Goal: Task Accomplishment & Management: Manage account settings

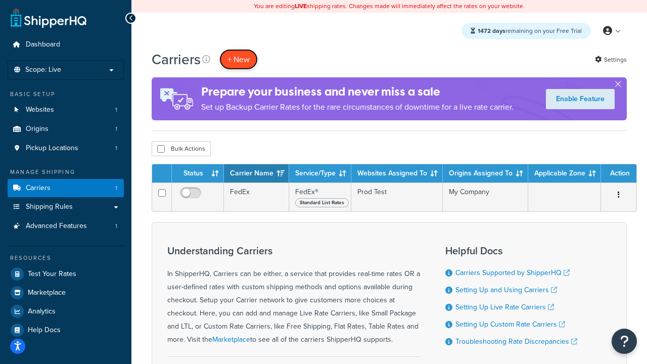
click at [239, 59] on button "+ New" at bounding box center [238, 59] width 38 height 21
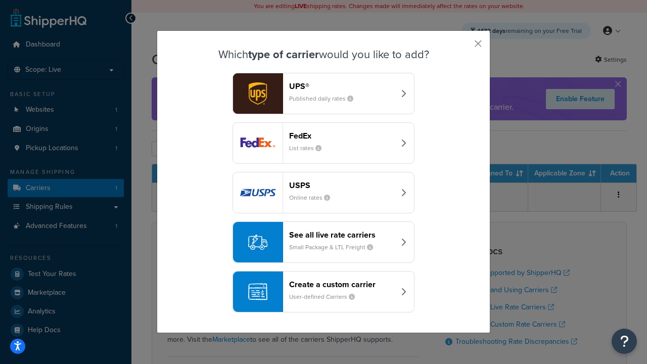
click at [324, 143] on div "FedEx List rates" at bounding box center [342, 143] width 106 height 24
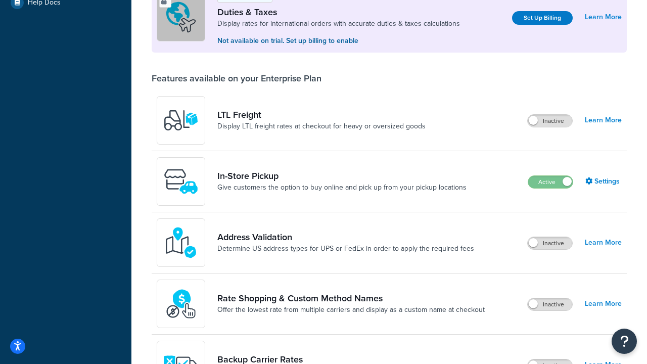
scroll to position [308, 0]
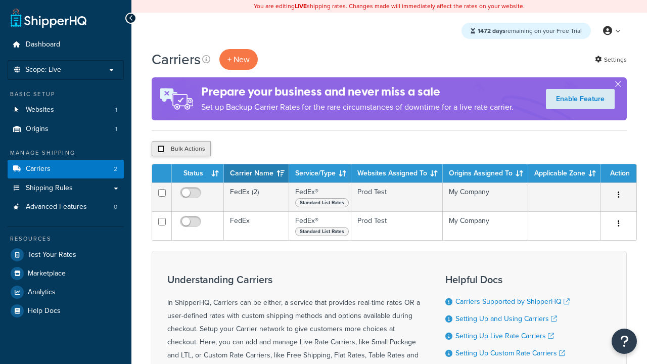
click at [161, 149] on input "checkbox" at bounding box center [161, 149] width 8 height 8
checkbox input "true"
click at [0, 0] on button "Delete" at bounding box center [0, 0] width 0 height 0
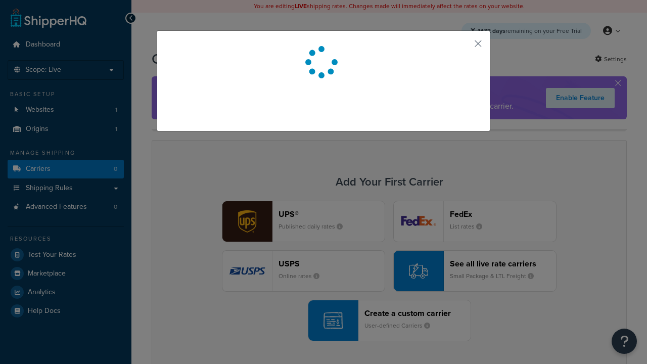
scroll to position [89, 0]
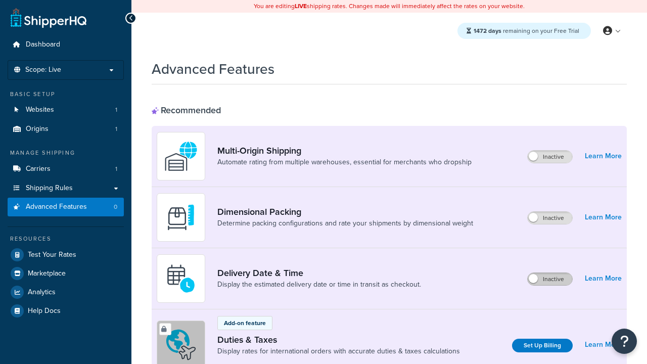
click at [550, 279] on label "Inactive" at bounding box center [550, 279] width 44 height 12
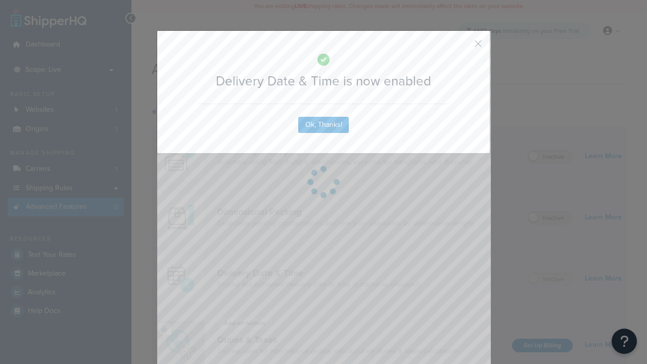
click at [463, 46] on button "button" at bounding box center [463, 47] width 3 height 3
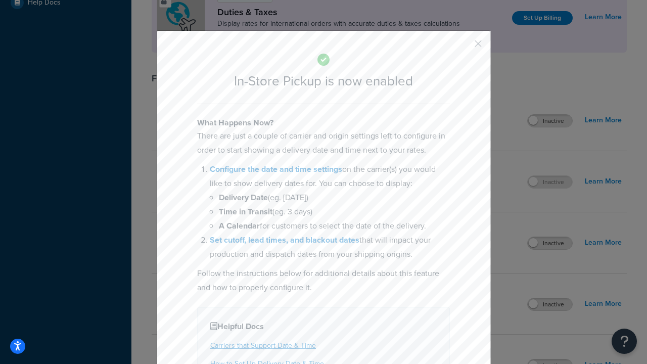
scroll to position [347, 0]
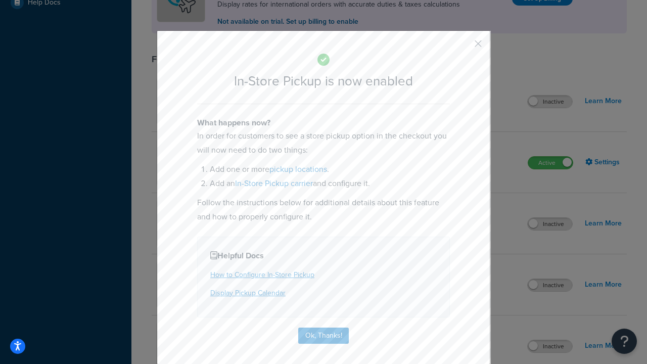
click at [463, 47] on button "button" at bounding box center [463, 47] width 3 height 3
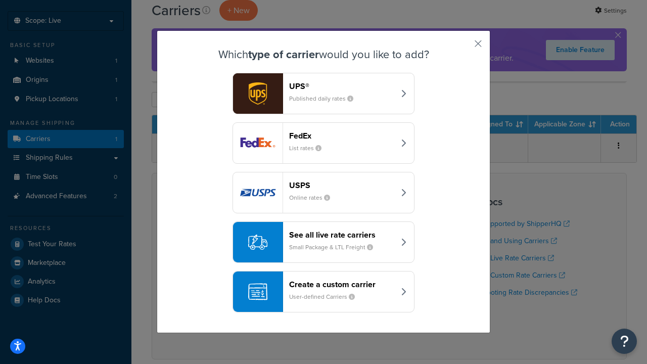
click at [324, 292] on div "Create a custom carrier User-defined Carriers" at bounding box center [342, 292] width 106 height 24
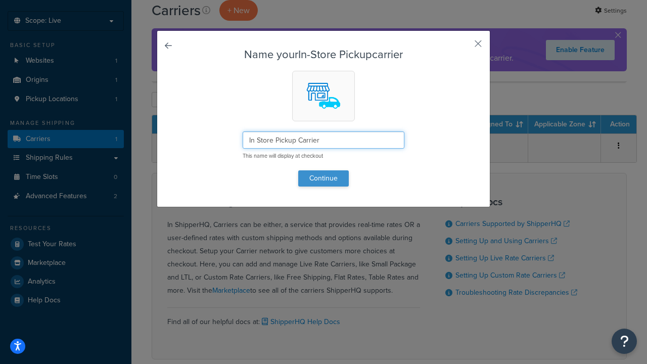
type input "In Store Pickup Carrier"
click at [324, 178] on button "Continue" at bounding box center [323, 178] width 51 height 16
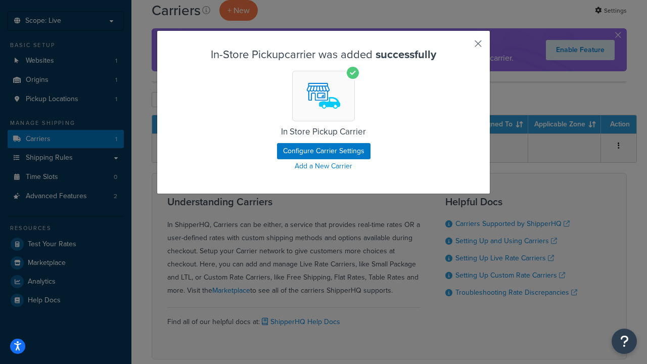
click at [463, 47] on button "button" at bounding box center [463, 47] width 3 height 3
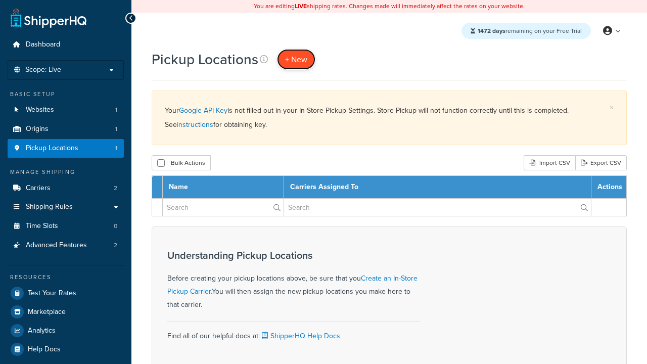
click at [296, 59] on span "+ New" at bounding box center [296, 60] width 22 height 12
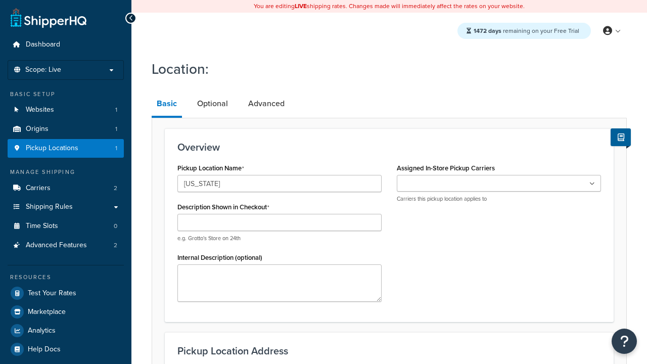
type input "[US_STATE]"
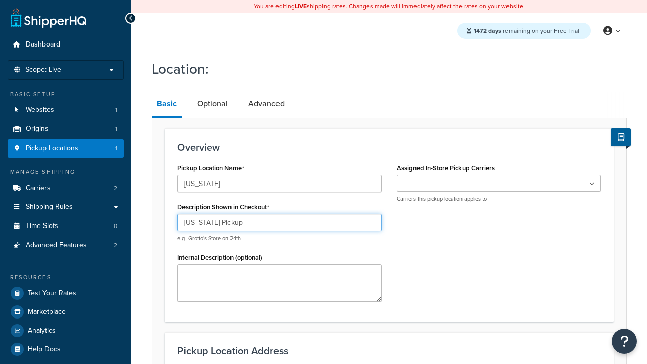
type input "[US_STATE] Pickup"
click at [499, 184] on ul at bounding box center [499, 183] width 204 height 17
type input "[STREET_ADDRESS][PERSON_NAME]"
type input "Suite B"
type input "Irvine"
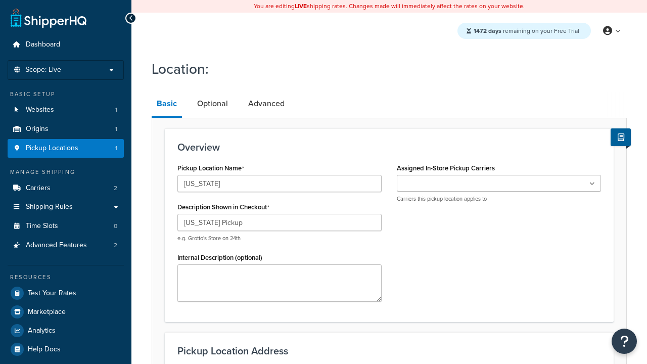
select select "5"
type input "Irvine"
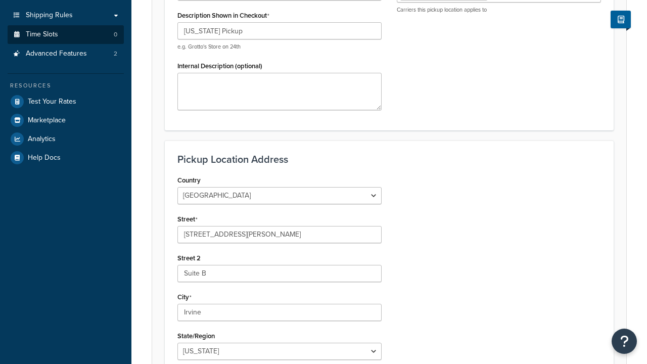
type input "92612"
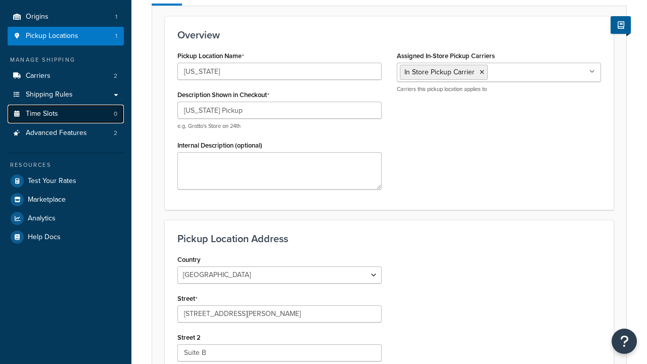
click at [66, 123] on link "Time Slots 0" at bounding box center [66, 114] width 116 height 19
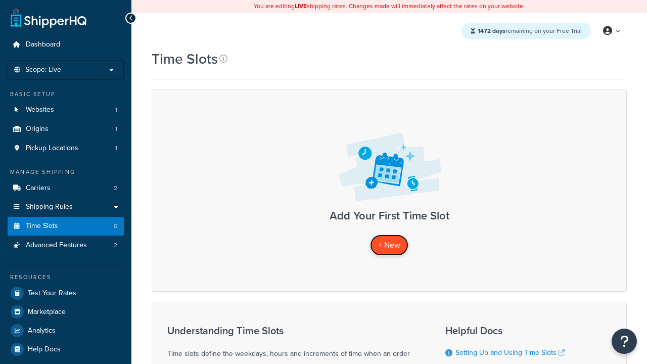
click at [389, 245] on span "+ New" at bounding box center [389, 245] width 22 height 12
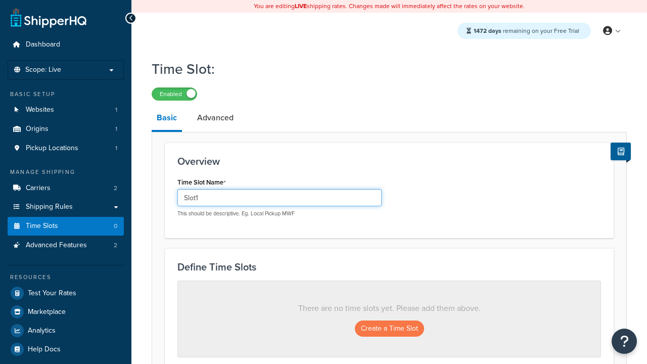
scroll to position [273, 0]
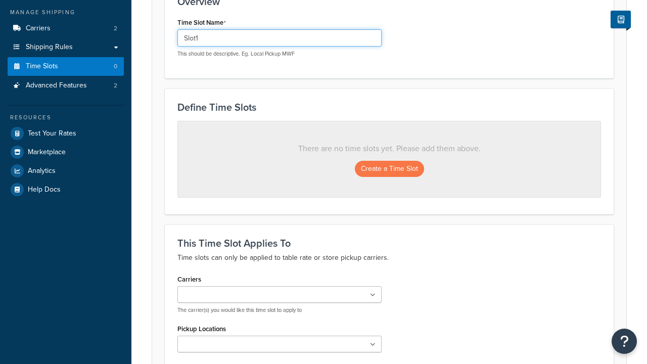
type input "Slot1"
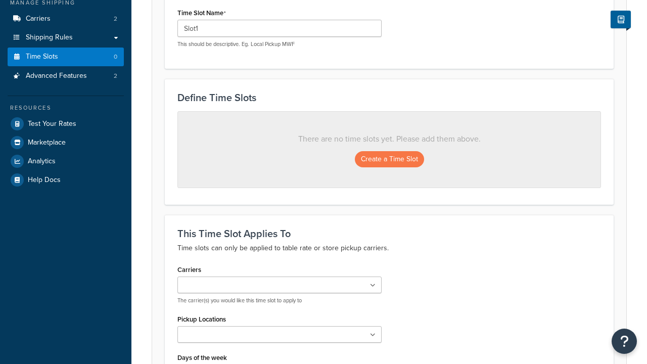
click at [280, 277] on ul at bounding box center [279, 285] width 204 height 17
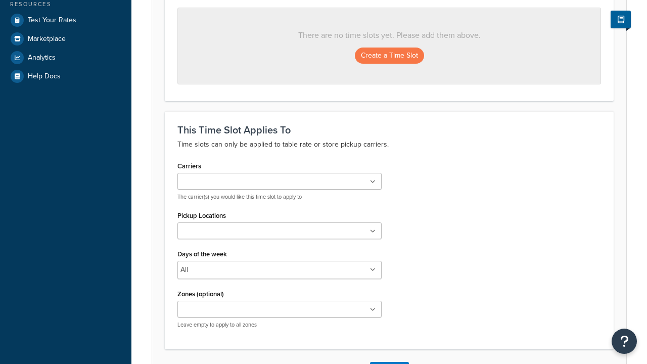
click at [280, 234] on ul at bounding box center [279, 230] width 204 height 17
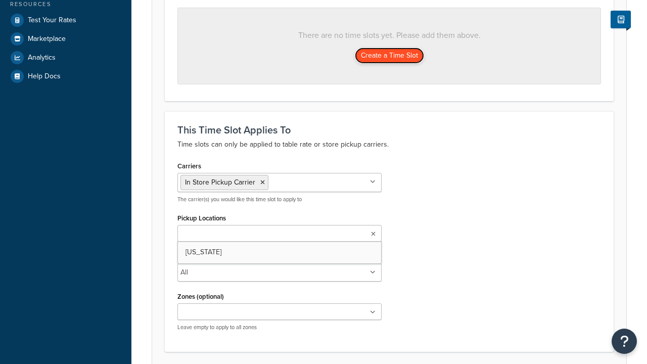
click at [389, 56] on button "Create a Time Slot" at bounding box center [389, 56] width 69 height 16
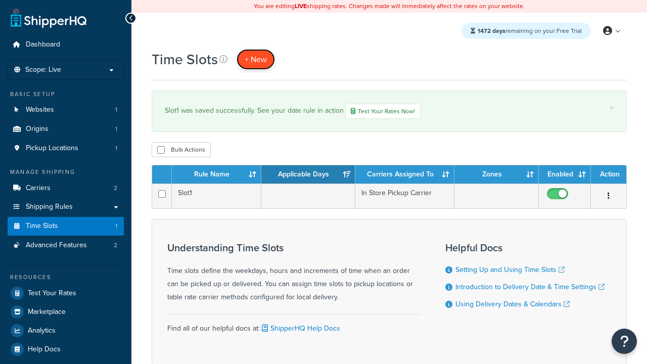
click at [256, 59] on span "+ New" at bounding box center [256, 60] width 22 height 12
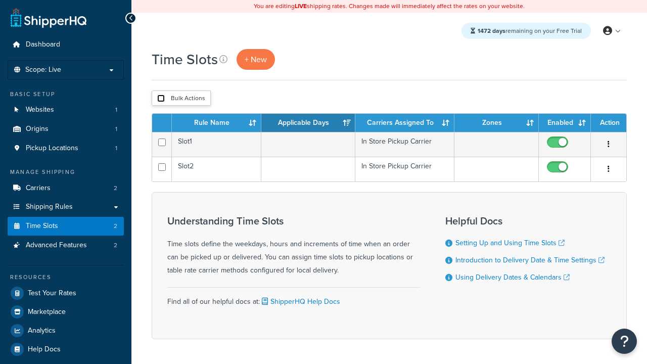
click at [161, 99] on input "checkbox" at bounding box center [161, 99] width 8 height 8
checkbox input "true"
click at [0, 0] on button "Duplicate" at bounding box center [0, 0] width 0 height 0
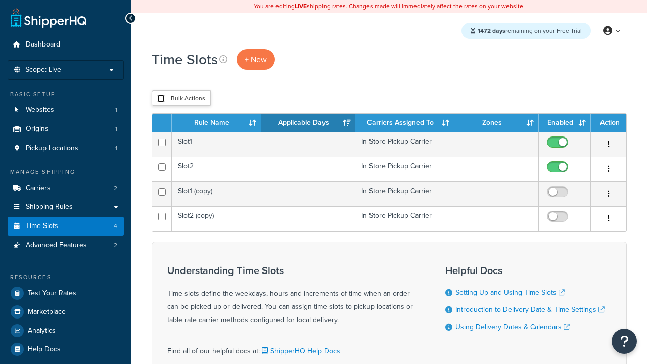
click at [161, 99] on input "checkbox" at bounding box center [161, 99] width 8 height 8
checkbox input "true"
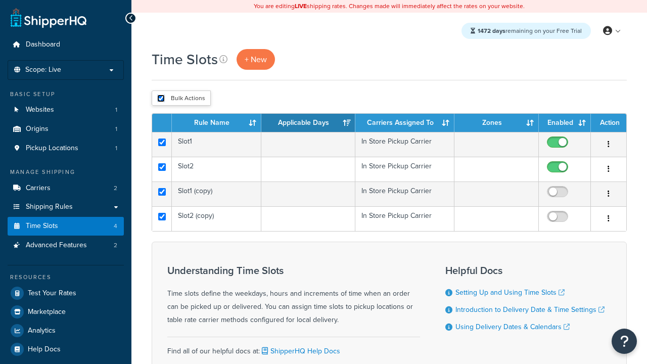
checkbox input "true"
click at [0, 0] on button "Delete" at bounding box center [0, 0] width 0 height 0
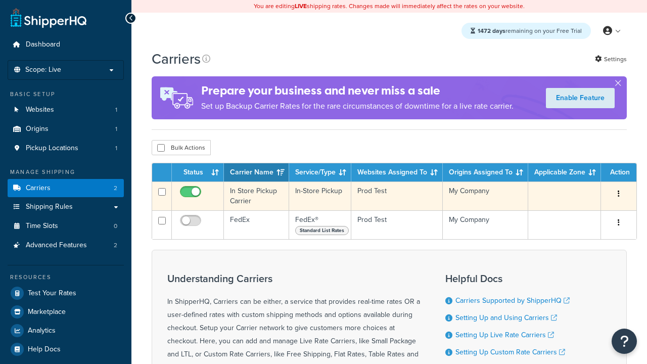
click at [619, 195] on icon "button" at bounding box center [619, 193] width 2 height 7
click at [0, 0] on link "Delete" at bounding box center [0, 0] width 0 height 0
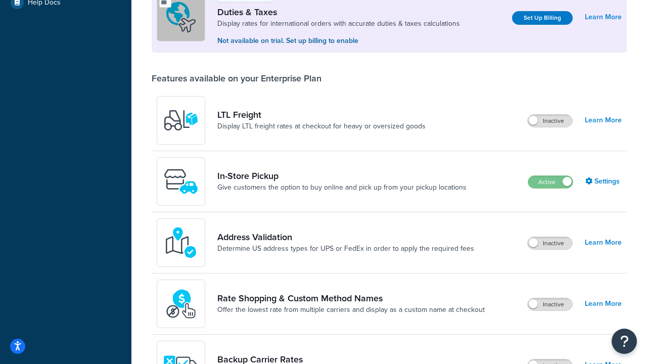
scroll to position [308, 0]
